Goal: Find specific page/section: Find specific page/section

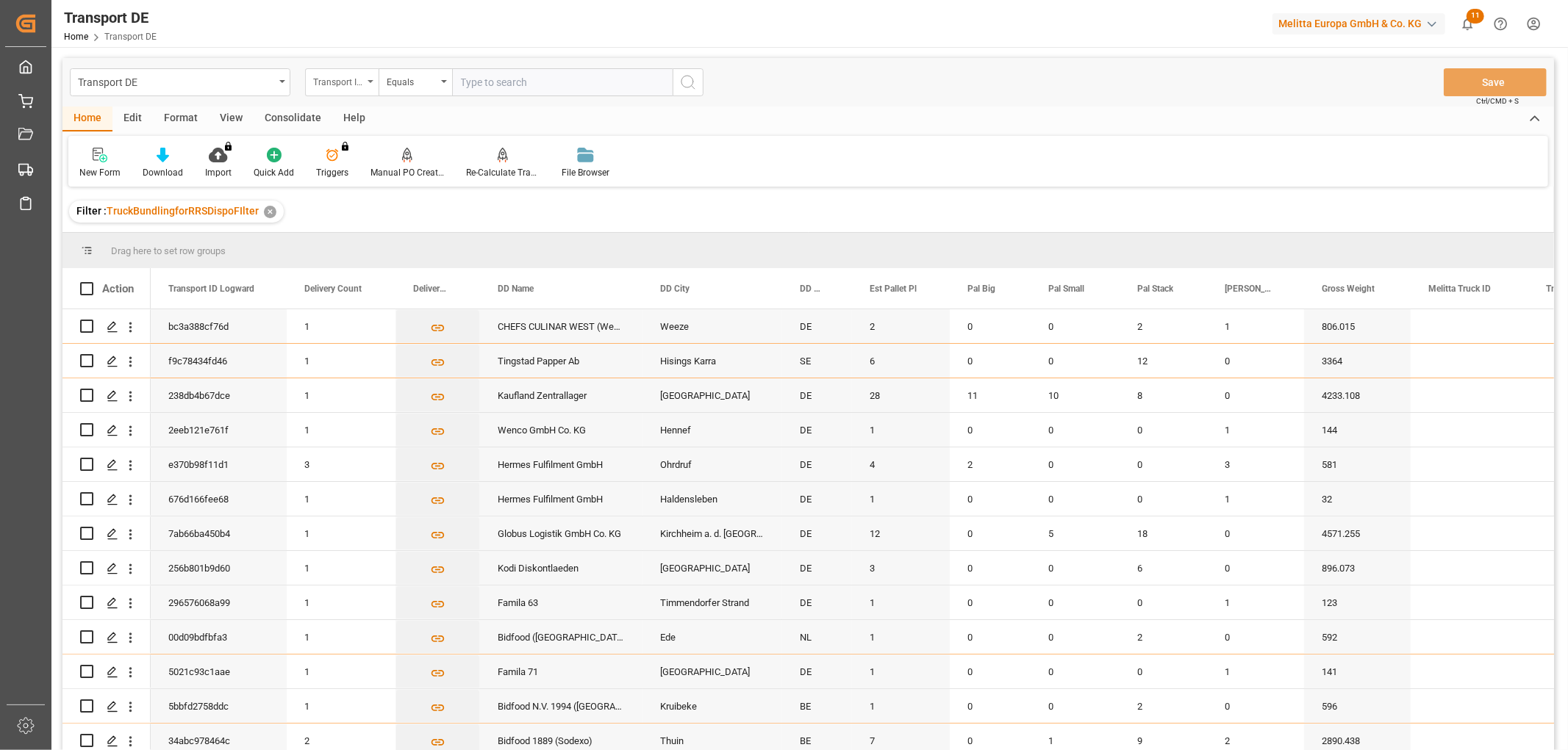
click at [352, 77] on div "Transport ID Logward" at bounding box center [337, 80] width 50 height 17
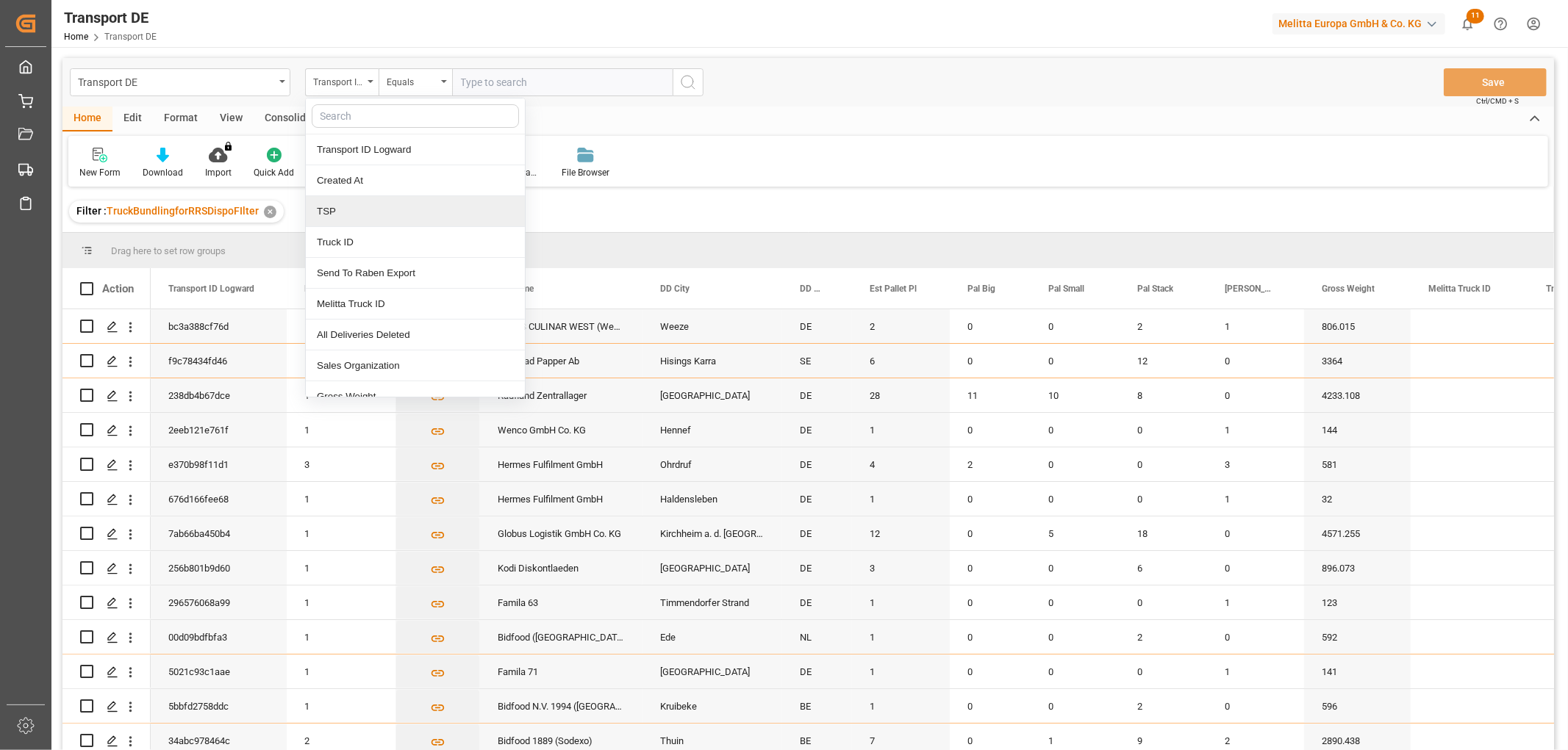
click at [346, 217] on div "TSP" at bounding box center [415, 211] width 219 height 31
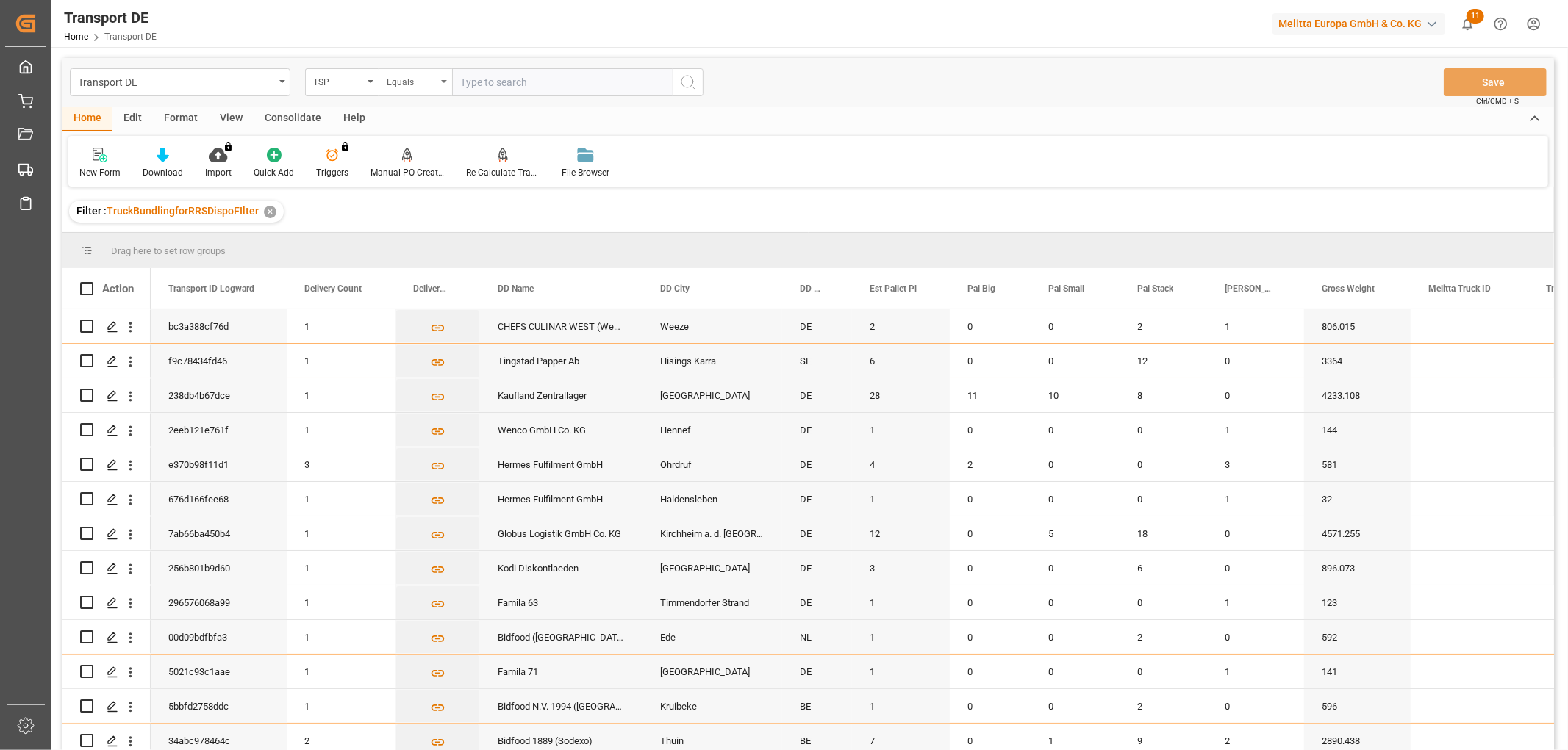
click at [411, 83] on div "Equals" at bounding box center [411, 80] width 50 height 17
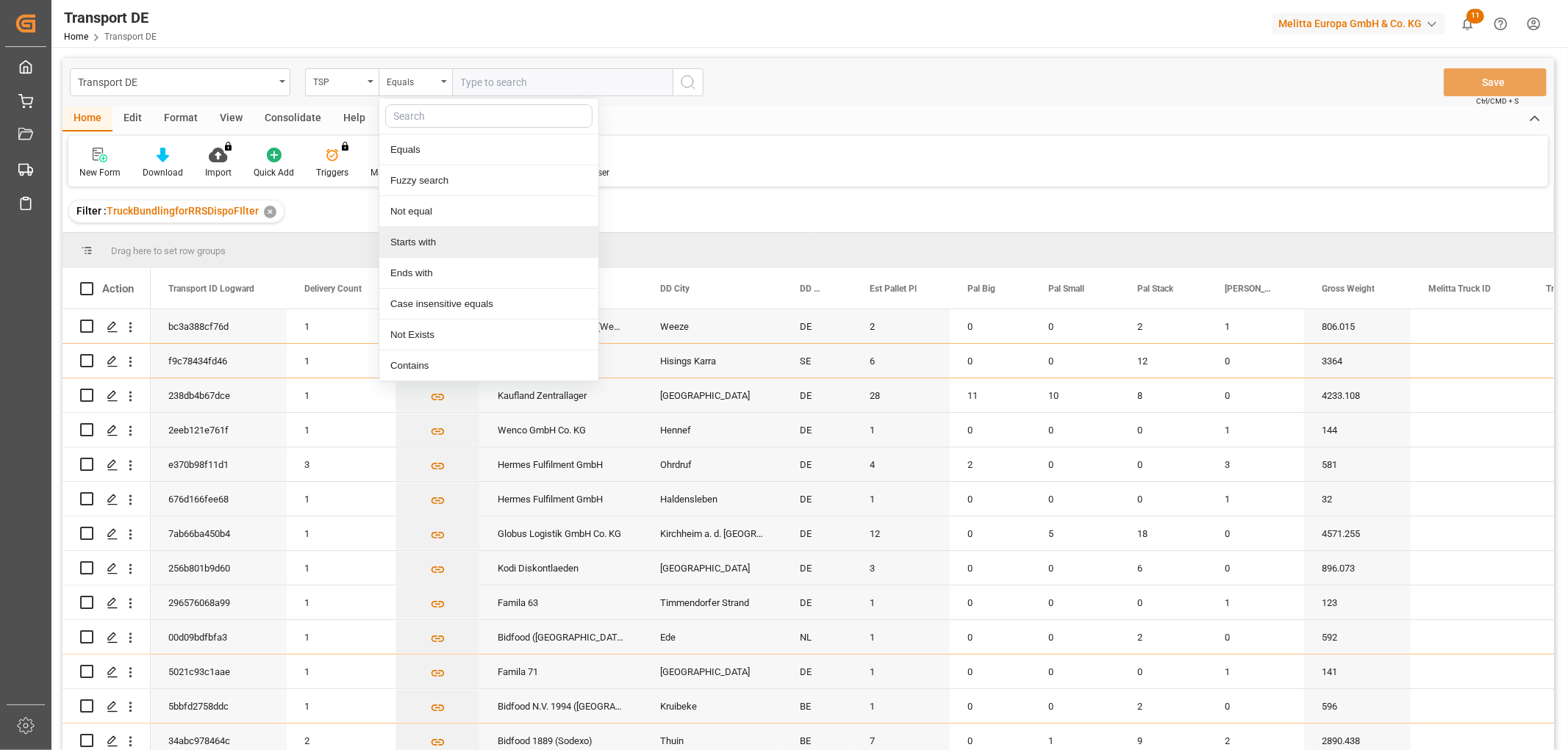
click at [429, 247] on div "Starts with" at bounding box center [488, 243] width 219 height 31
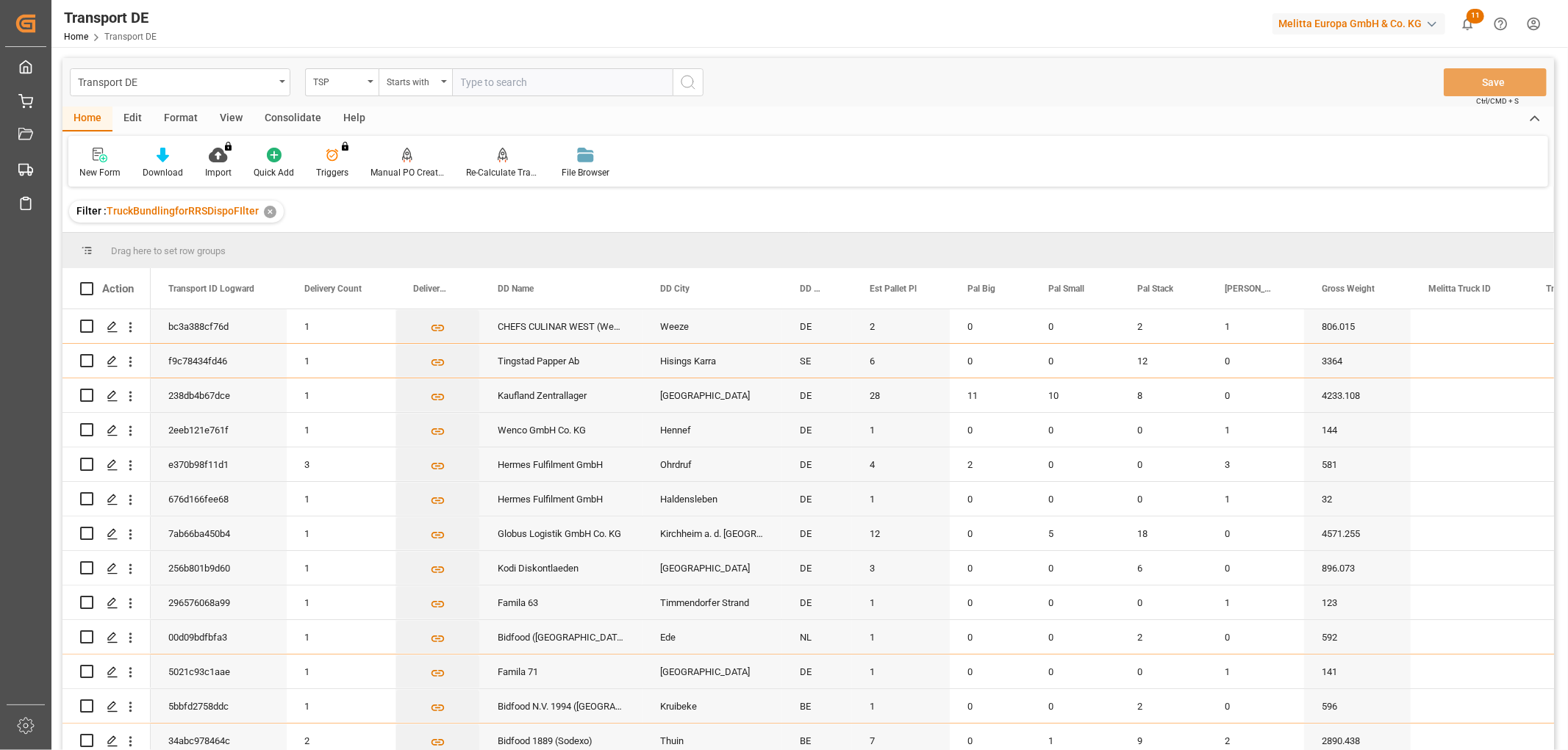
click at [500, 78] on input "text" at bounding box center [562, 82] width 220 height 28
type input "Self pickup DE"
click at [688, 79] on icon "search button" at bounding box center [688, 82] width 18 height 18
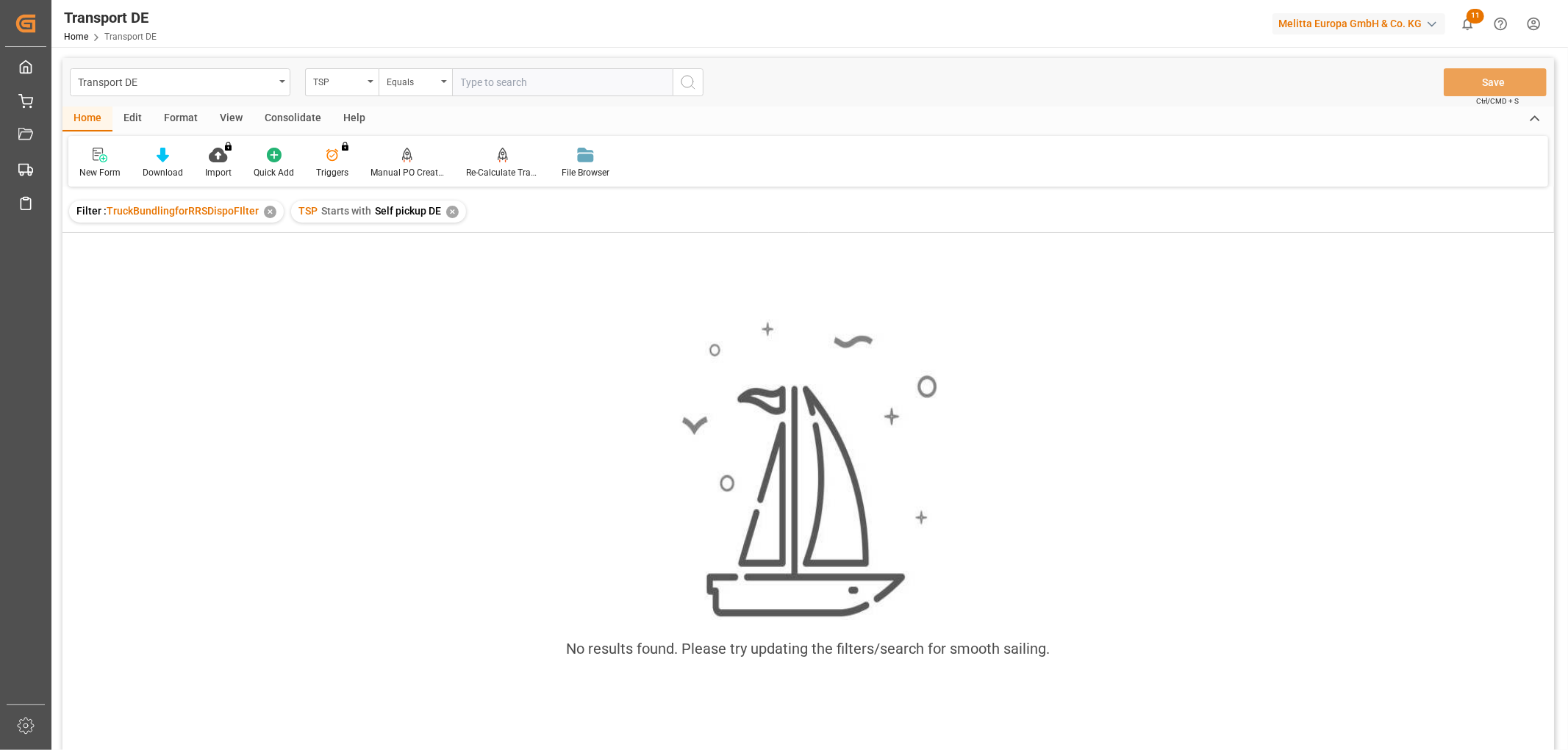
click at [448, 211] on div "✕" at bounding box center [452, 211] width 13 height 13
